Goal: Information Seeking & Learning: Learn about a topic

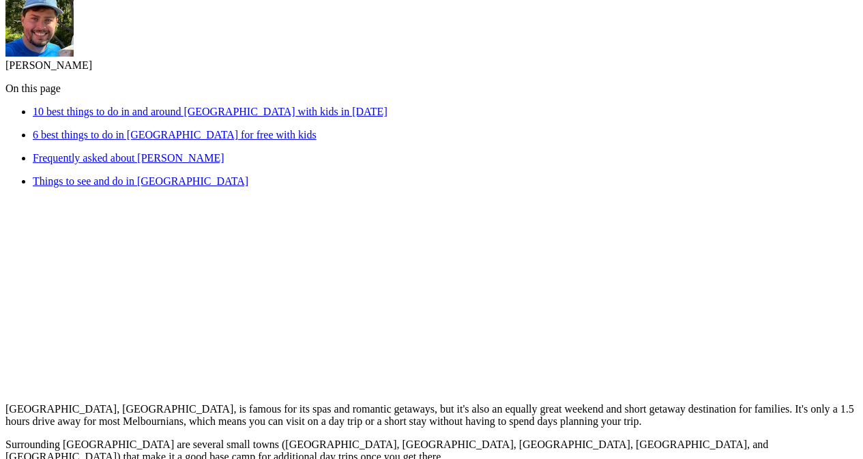
scroll to position [477, 0]
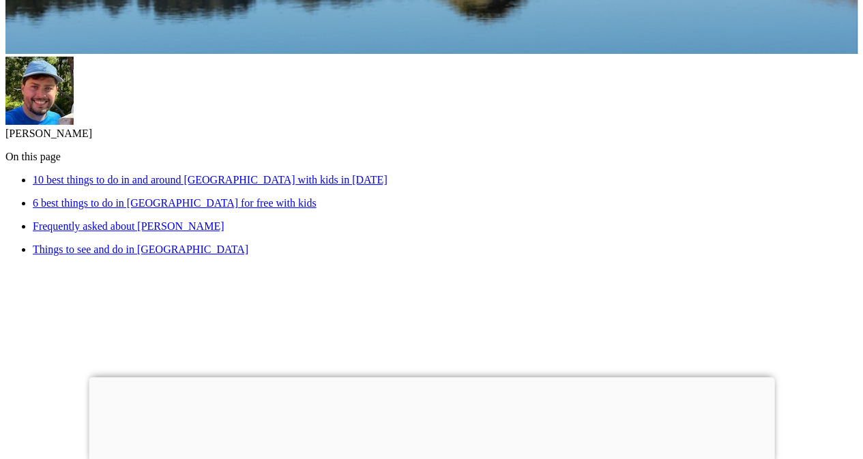
click at [387, 174] on link "10 best things to do in and around [GEOGRAPHIC_DATA] with kids in [DATE]" at bounding box center [210, 180] width 355 height 12
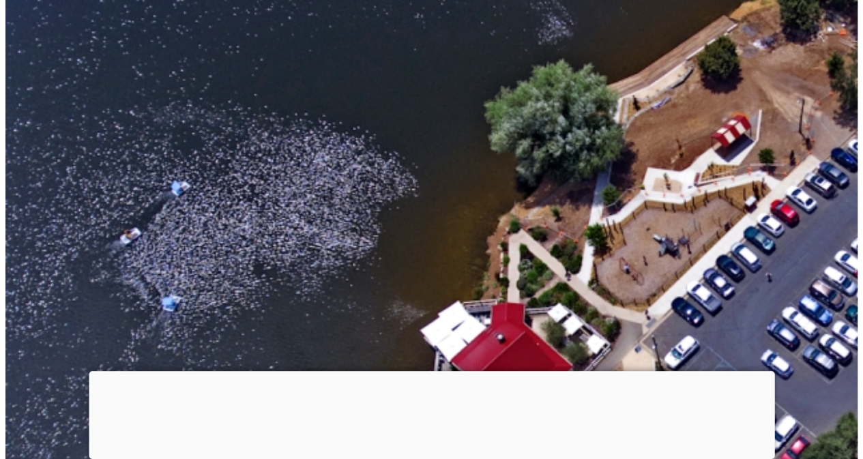
scroll to position [1331, 0]
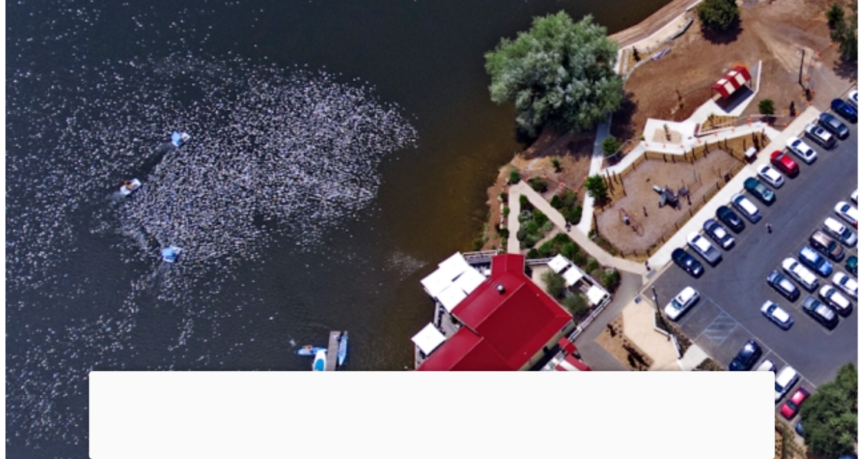
click at [423, 371] on div at bounding box center [431, 371] width 685 height 0
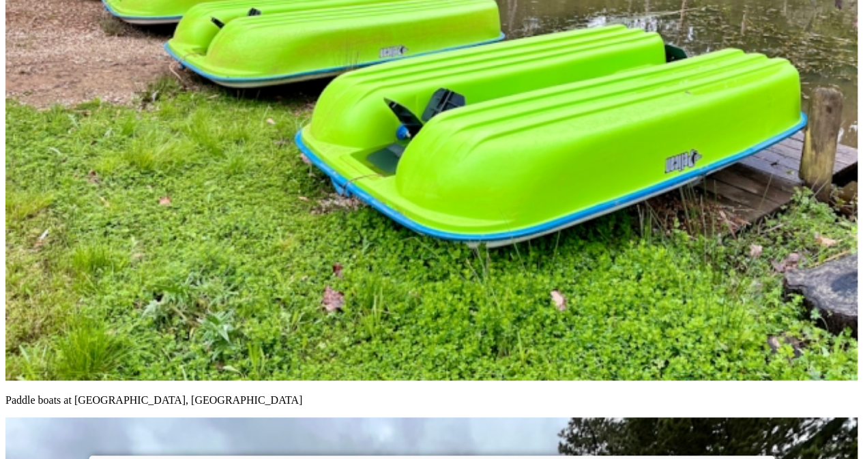
scroll to position [3172, 0]
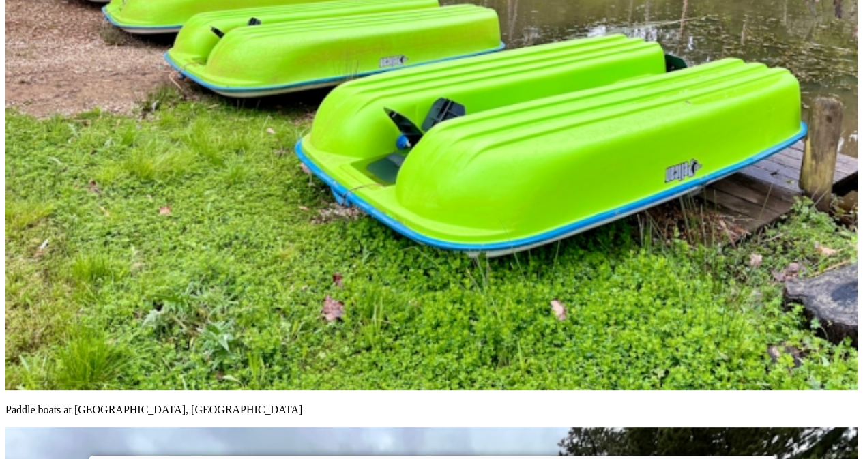
drag, startPoint x: 289, startPoint y: 248, endPoint x: 258, endPoint y: 268, distance: 37.1
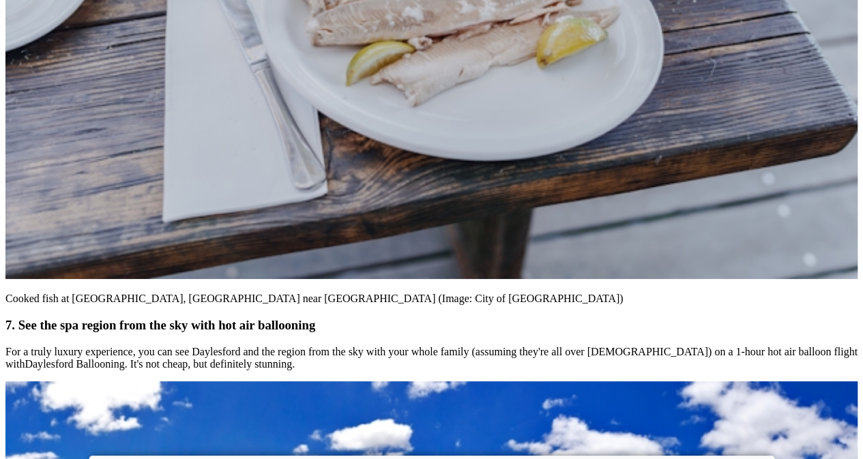
scroll to position [13196, 0]
